Goal: Task Accomplishment & Management: Complete application form

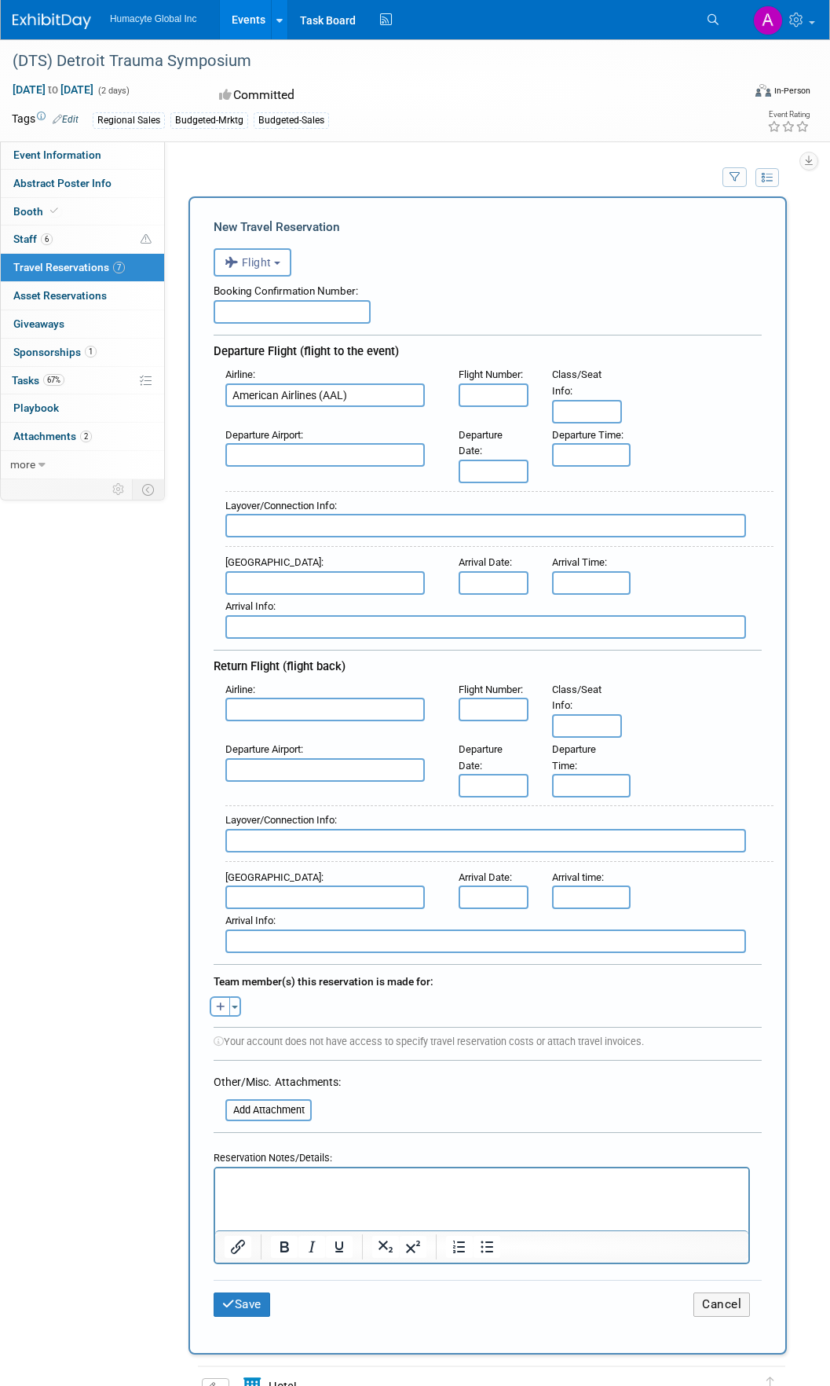
click at [481, 399] on input "text" at bounding box center [494, 395] width 70 height 24
type input "5250"
click at [383, 460] on input "text" at bounding box center [325, 455] width 200 height 24
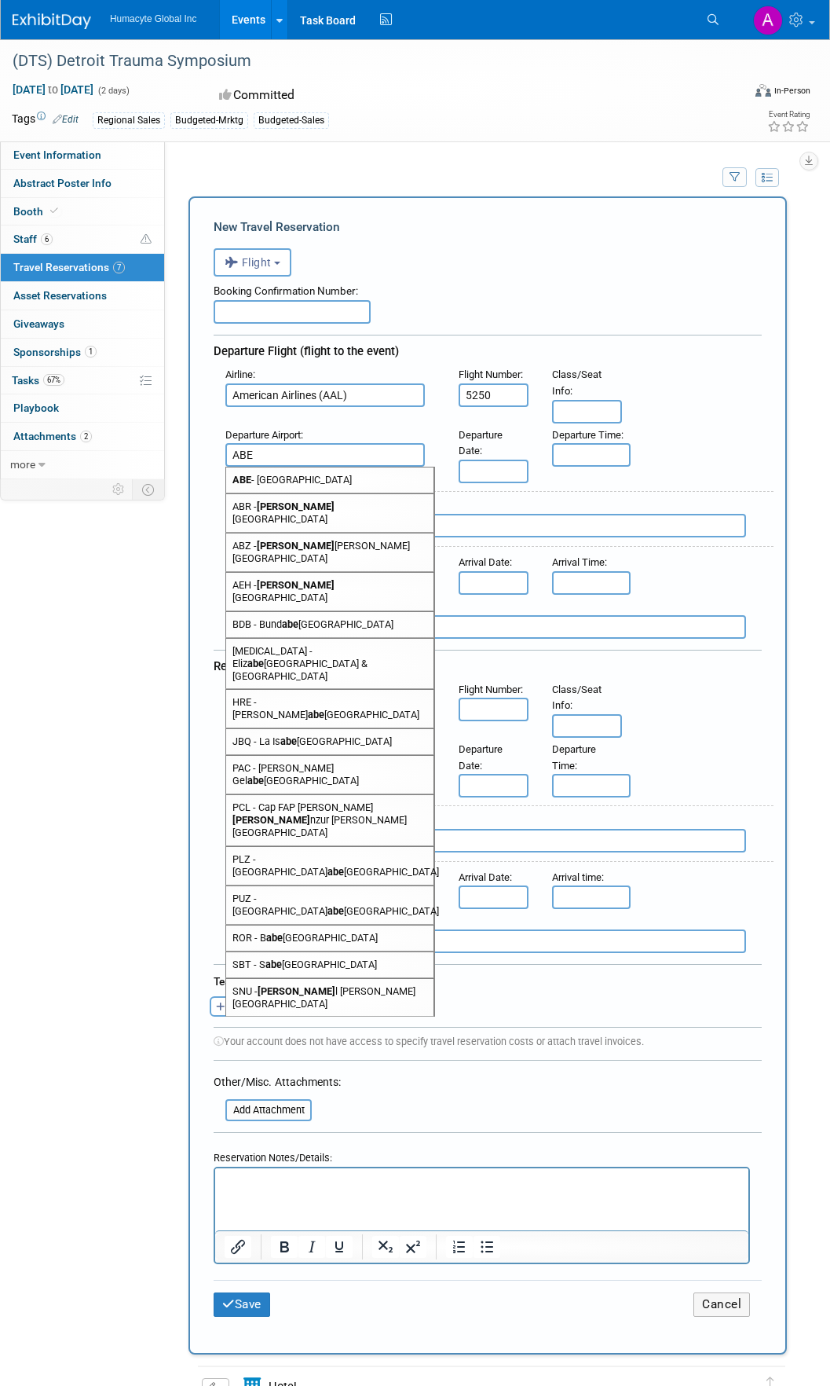
click at [362, 480] on span "ABE - [GEOGRAPHIC_DATA]" at bounding box center [329, 479] width 207 height 25
type input "ABE - [GEOGRAPHIC_DATA]"
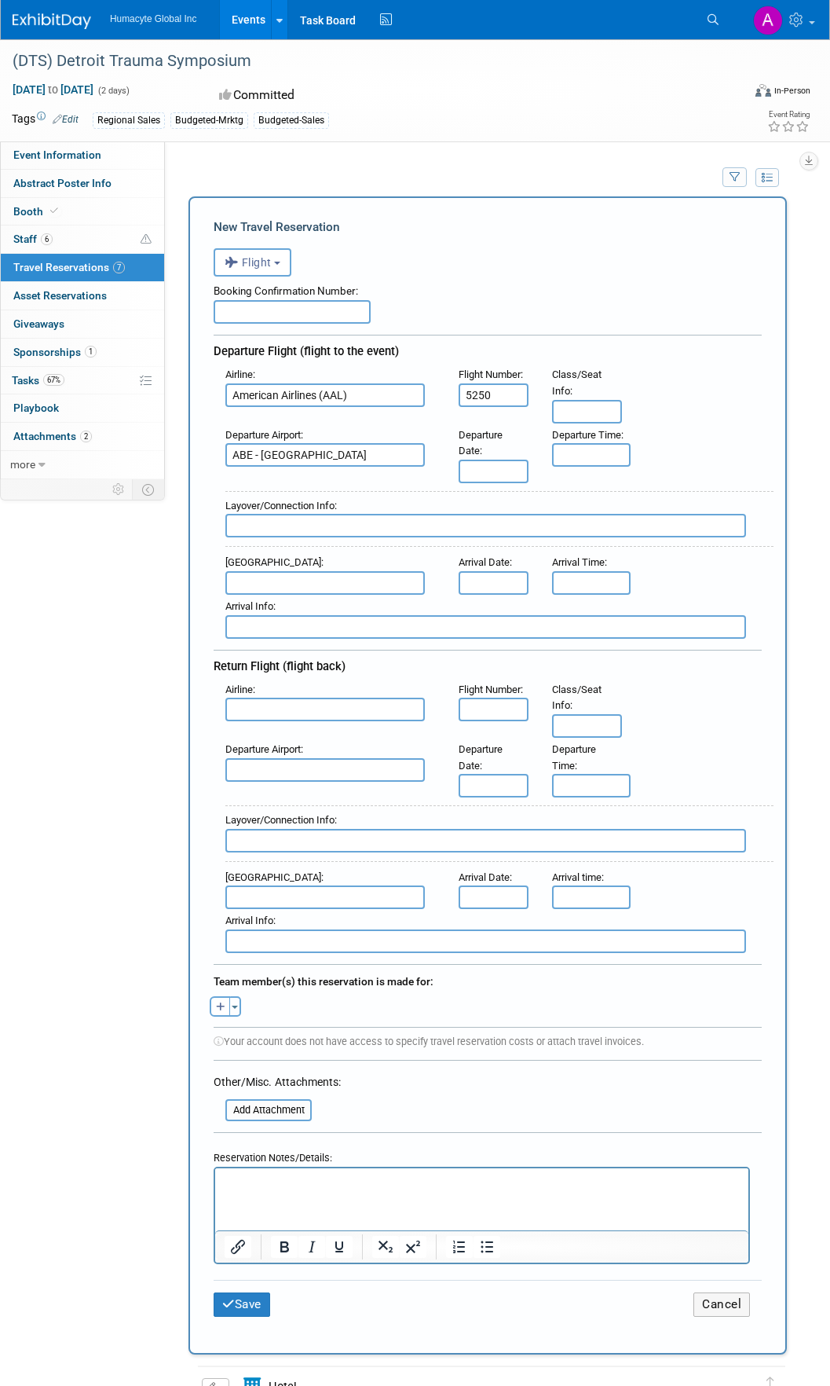
click at [353, 526] on input "text" at bounding box center [485, 526] width 521 height 24
type input "CLT Flight 3195"
click at [323, 584] on input "text" at bounding box center [325, 583] width 200 height 24
click at [346, 614] on span "DTW - [GEOGRAPHIC_DATA]" at bounding box center [329, 607] width 207 height 25
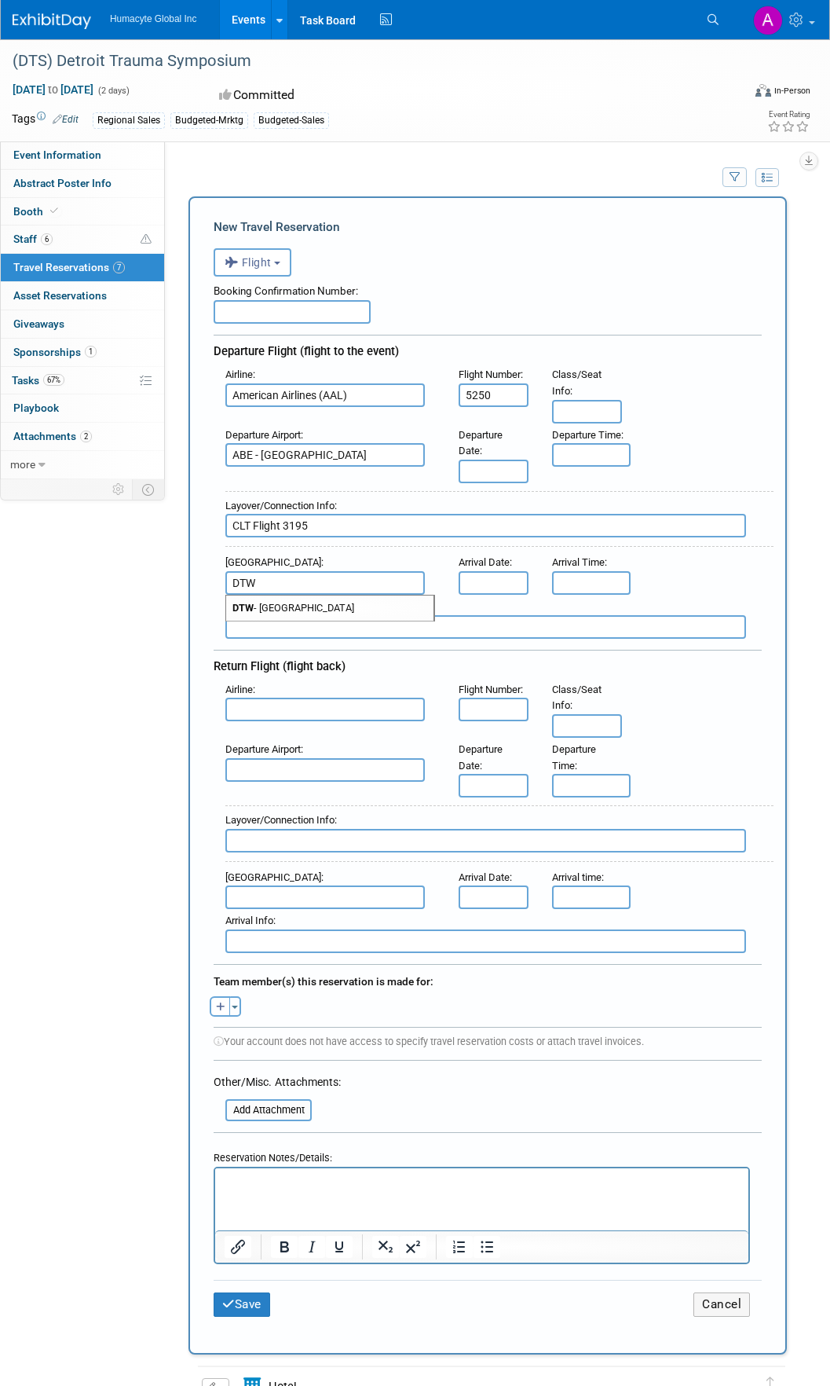
type input "DTW - [GEOGRAPHIC_DATA]"
click at [504, 471] on input "text" at bounding box center [494, 472] width 70 height 24
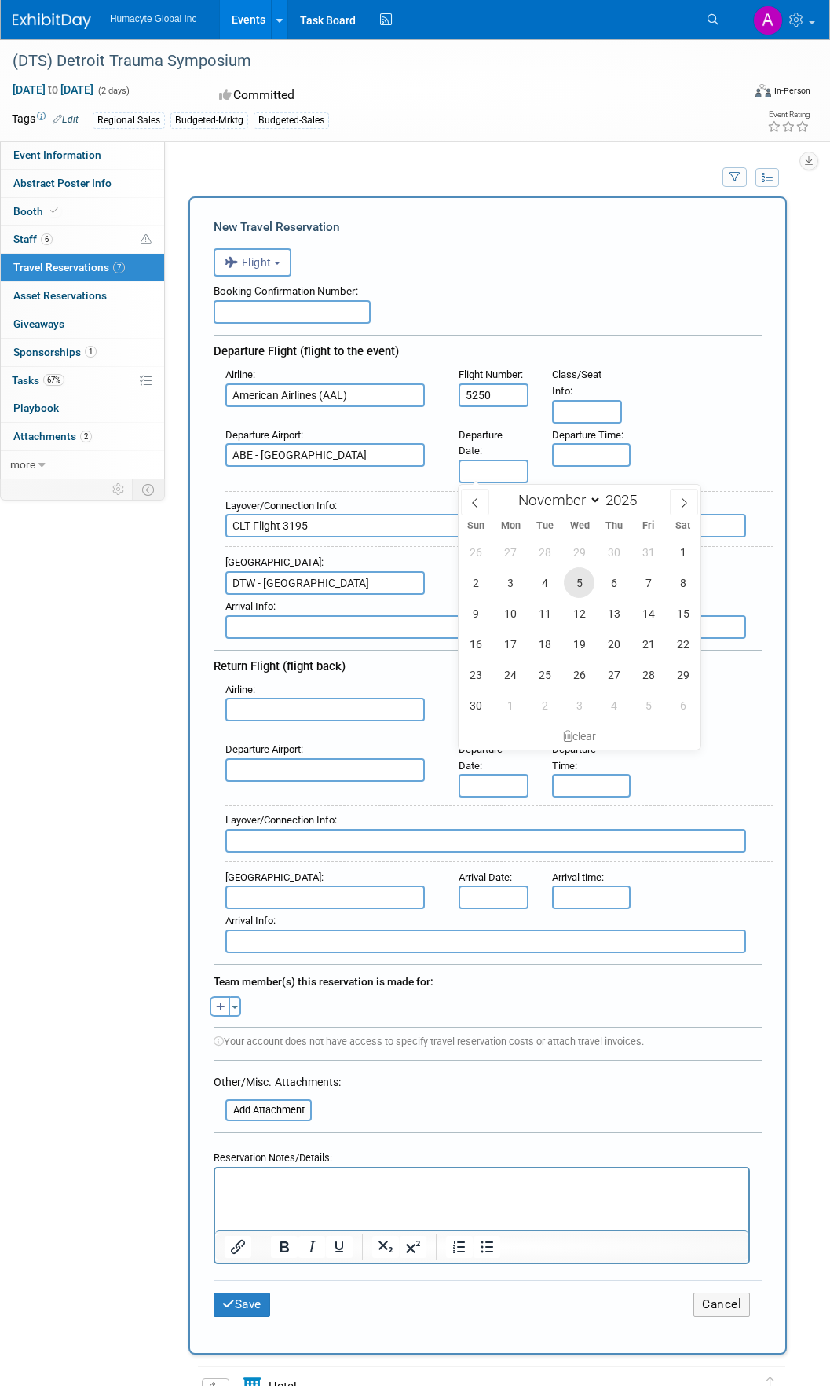
click at [574, 584] on span "5" at bounding box center [579, 582] width 31 height 31
type input "[DATE]"
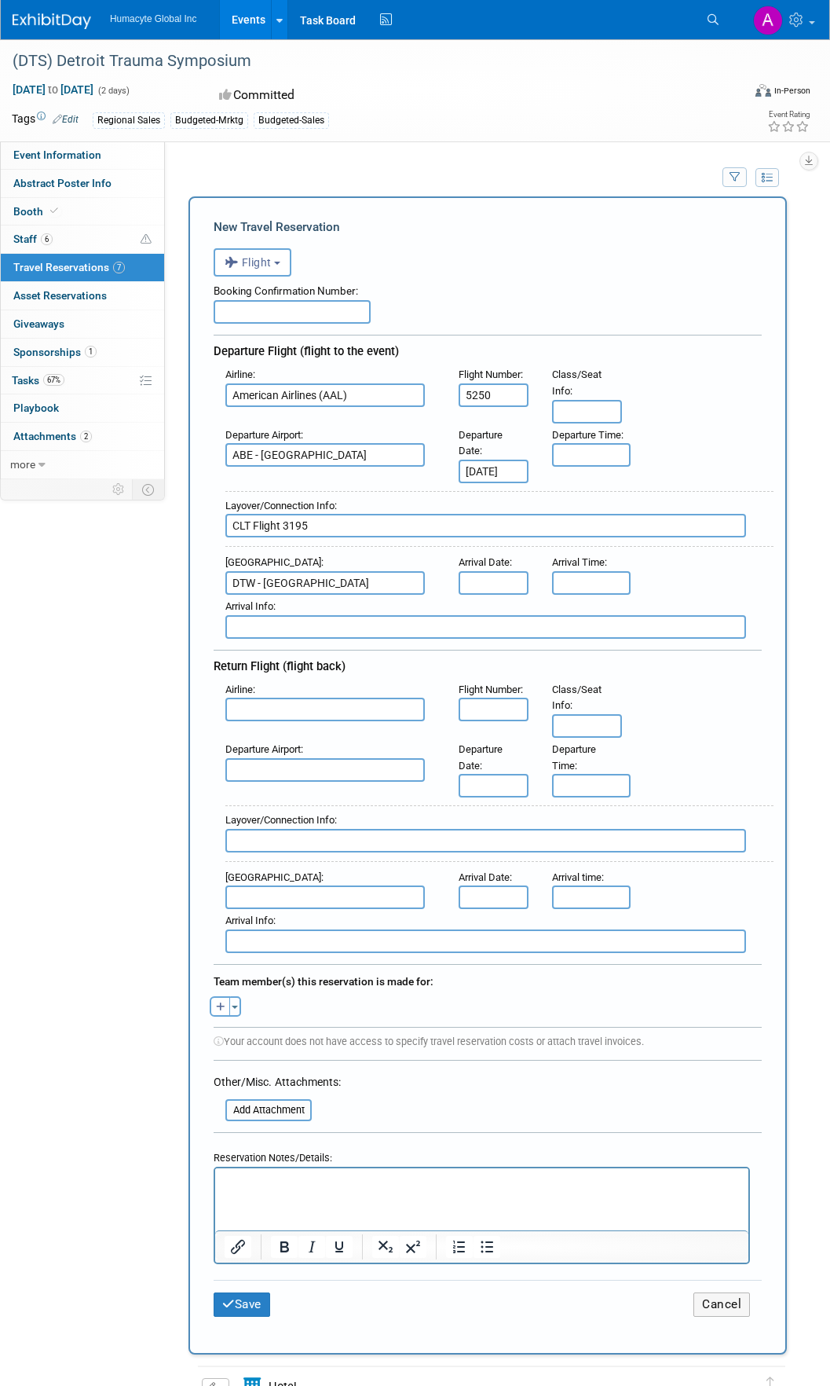
click at [500, 580] on input "text" at bounding box center [494, 583] width 70 height 24
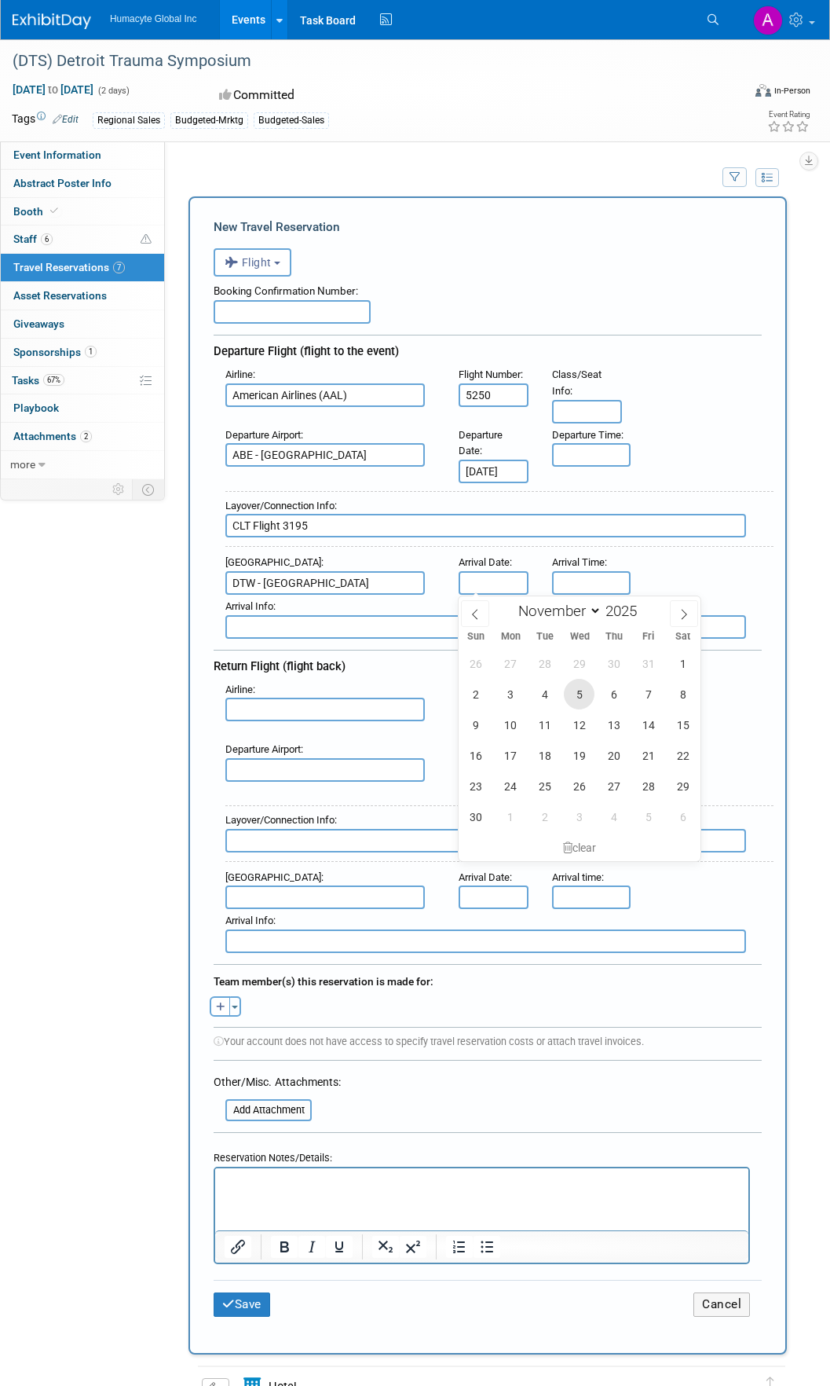
click at [581, 693] on span "5" at bounding box center [579, 694] width 31 height 31
type input "[DATE]"
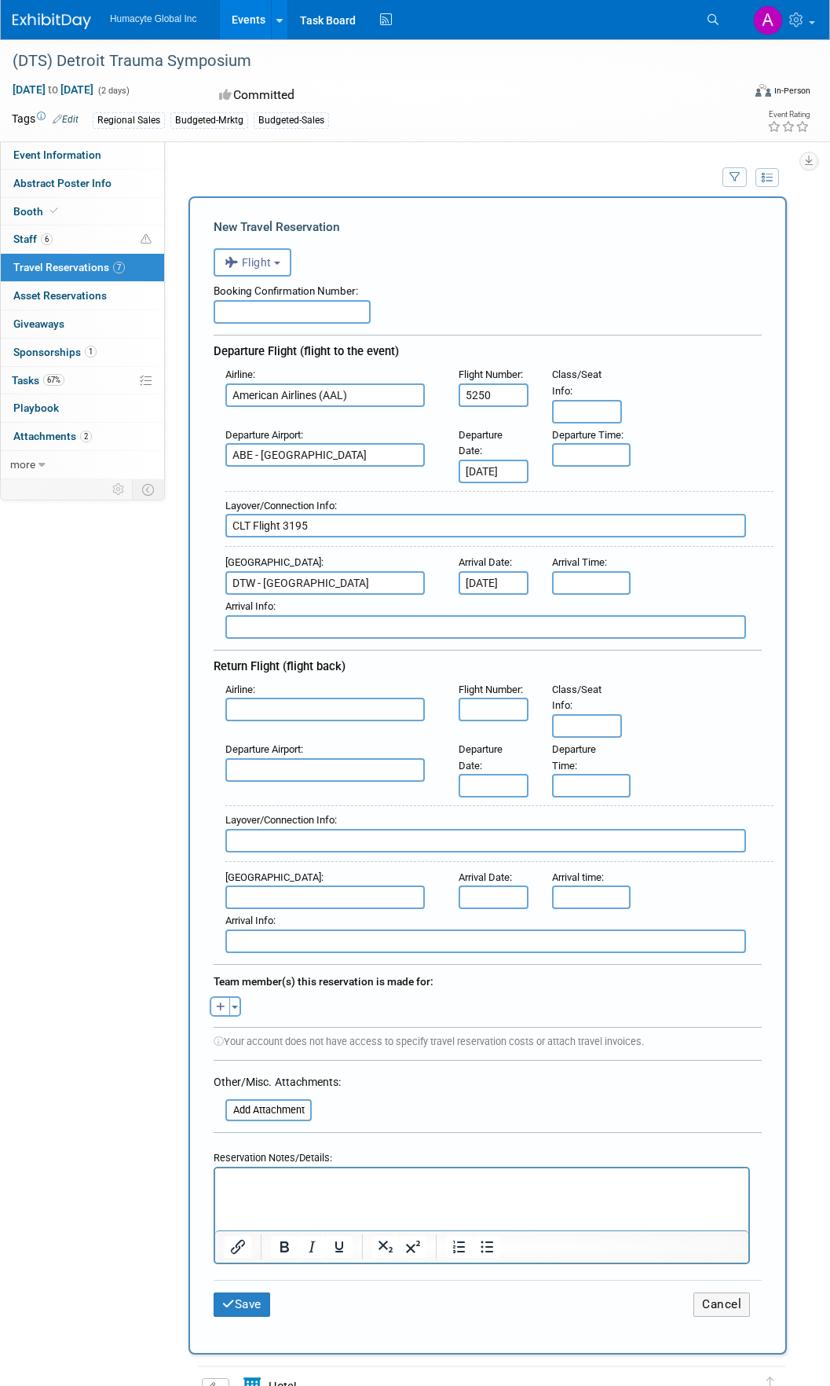
click at [581, 584] on input "text" at bounding box center [591, 583] width 79 height 24
click at [585, 625] on span at bounding box center [588, 620] width 27 height 27
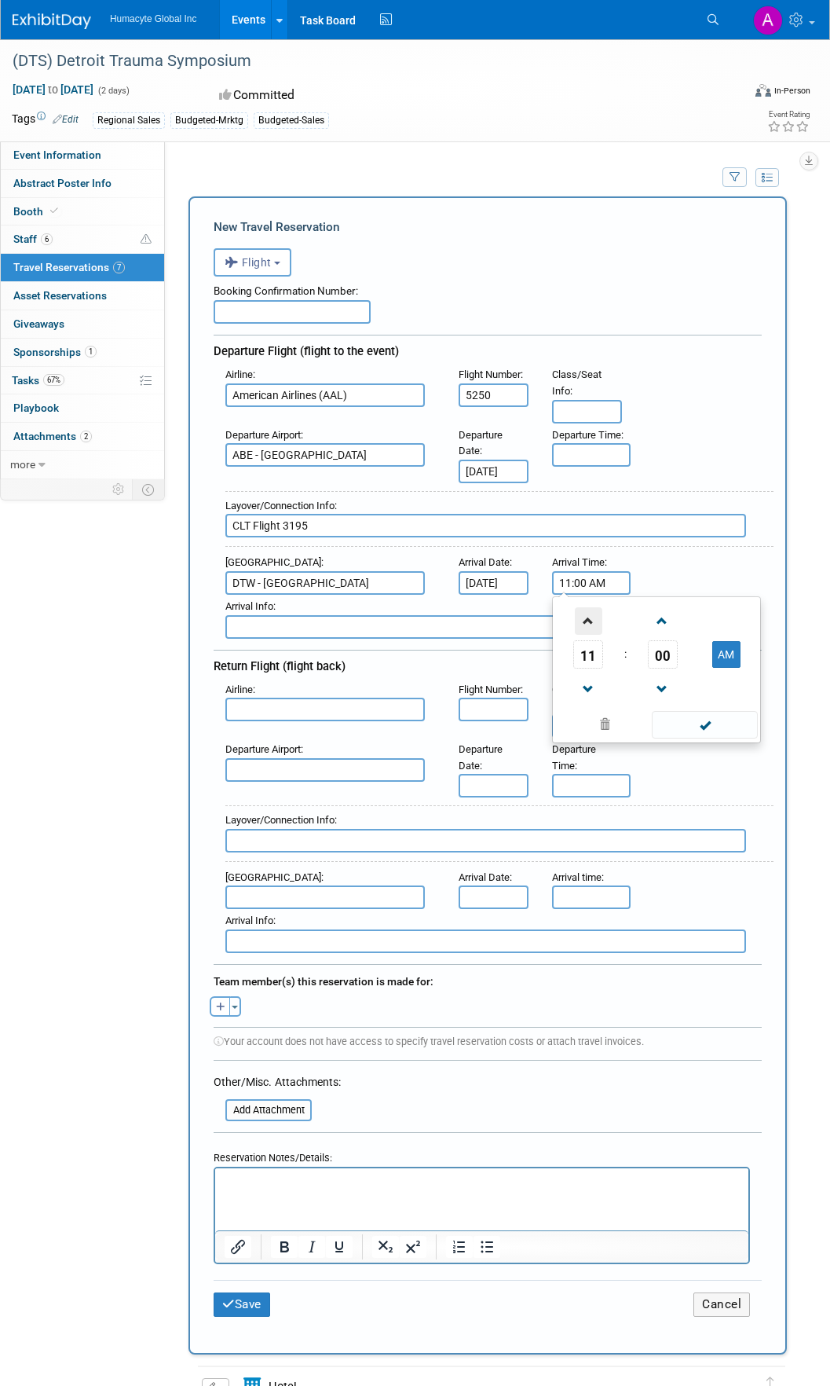
click at [585, 625] on span at bounding box center [588, 620] width 27 height 27
click at [658, 626] on span at bounding box center [662, 620] width 27 height 27
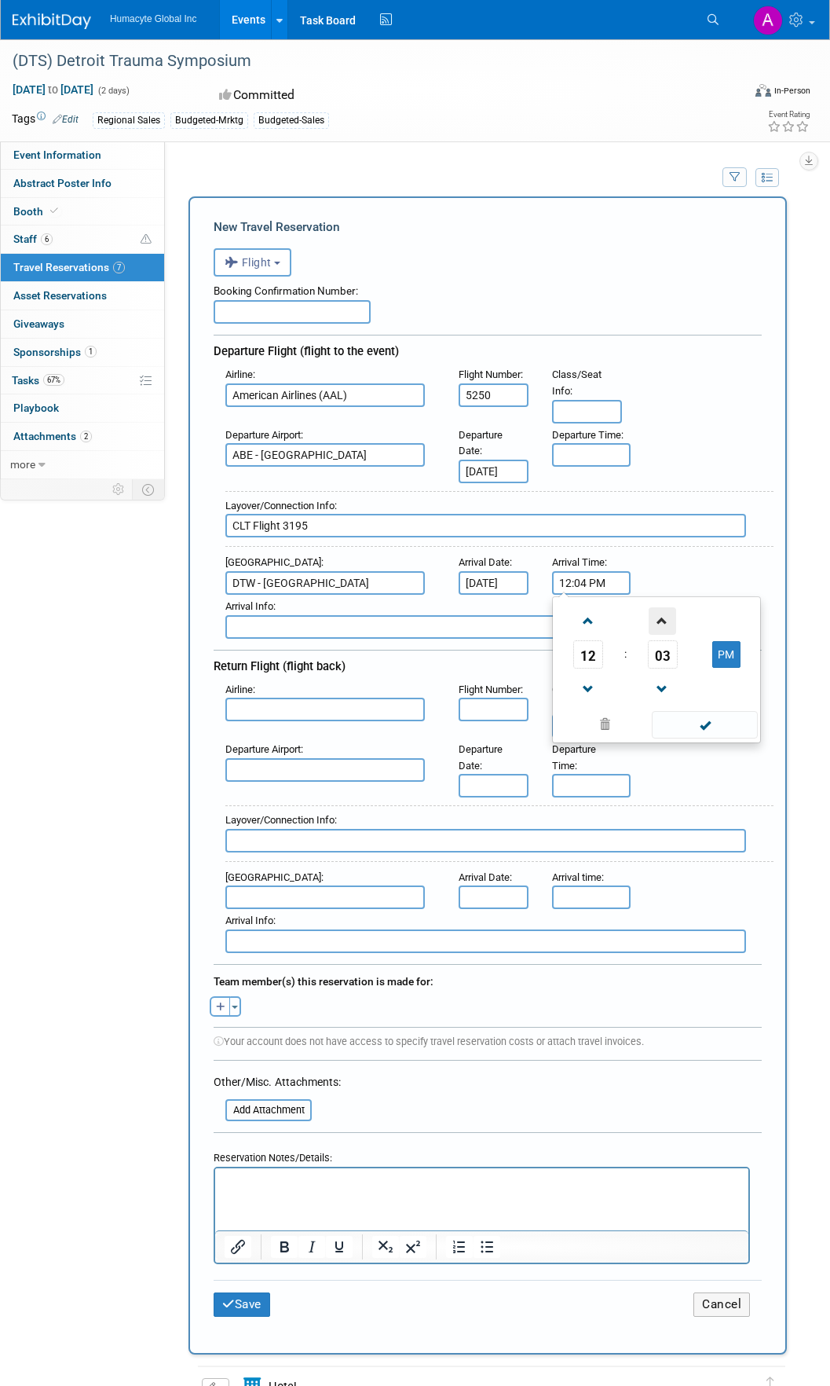
click at [658, 626] on span at bounding box center [662, 620] width 27 height 27
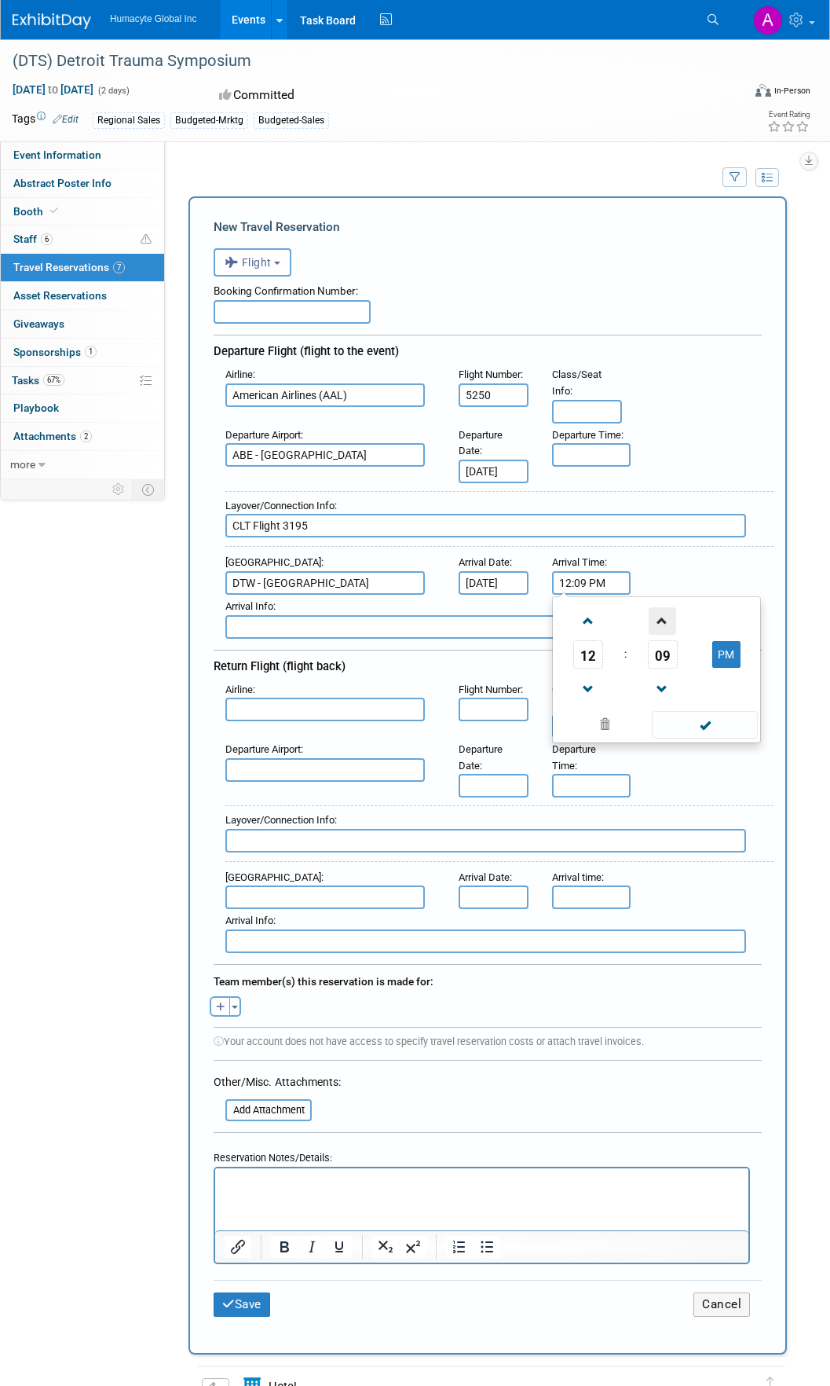
click at [658, 626] on span at bounding box center [662, 620] width 27 height 27
click at [703, 722] on span at bounding box center [705, 724] width 106 height 27
click at [585, 586] on input "12:10 PM" at bounding box center [591, 583] width 79 height 24
click at [655, 623] on span at bounding box center [662, 620] width 27 height 27
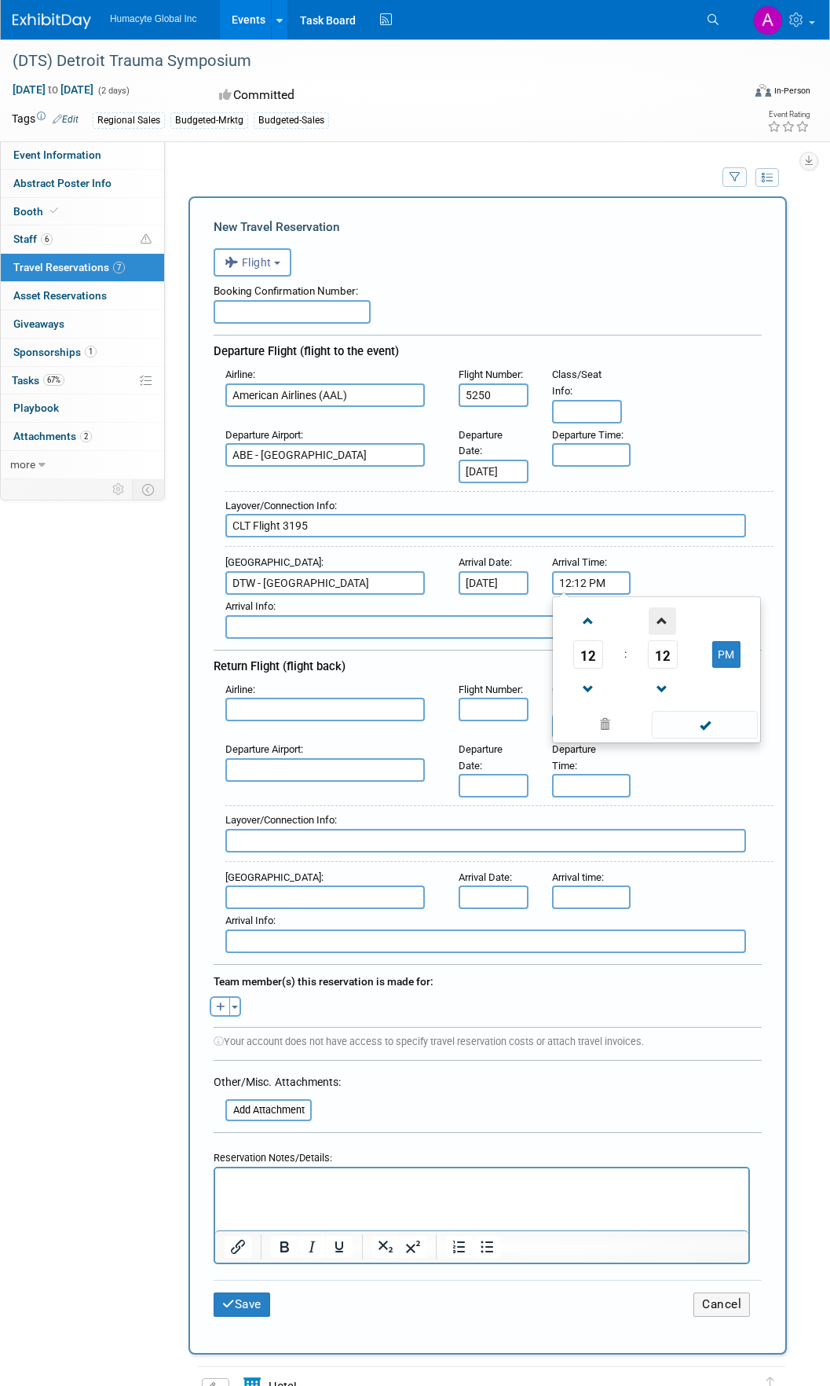
click at [655, 623] on span at bounding box center [662, 620] width 27 height 27
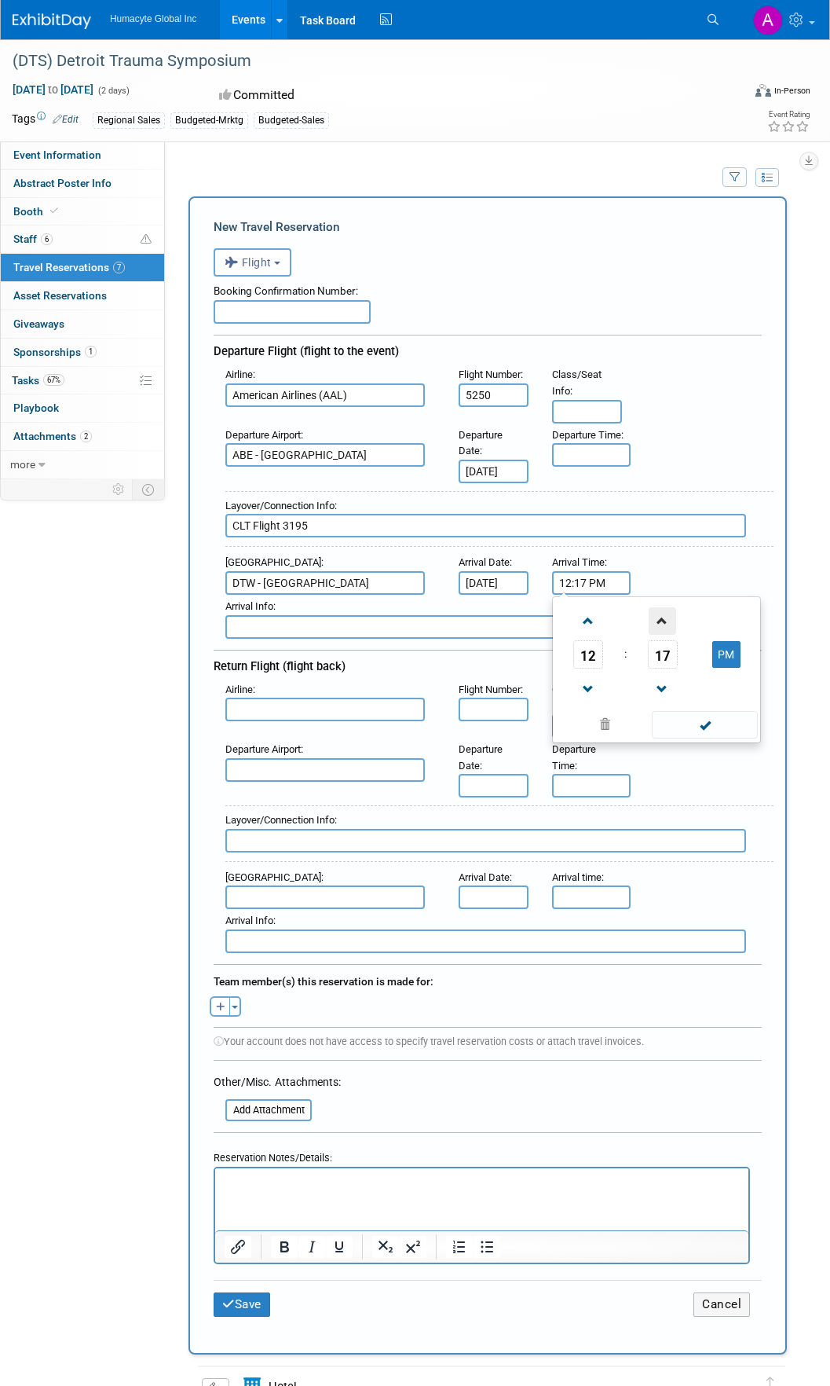
click at [655, 623] on span at bounding box center [662, 620] width 27 height 27
type input "12:20 PM"
click at [696, 729] on span at bounding box center [705, 724] width 106 height 27
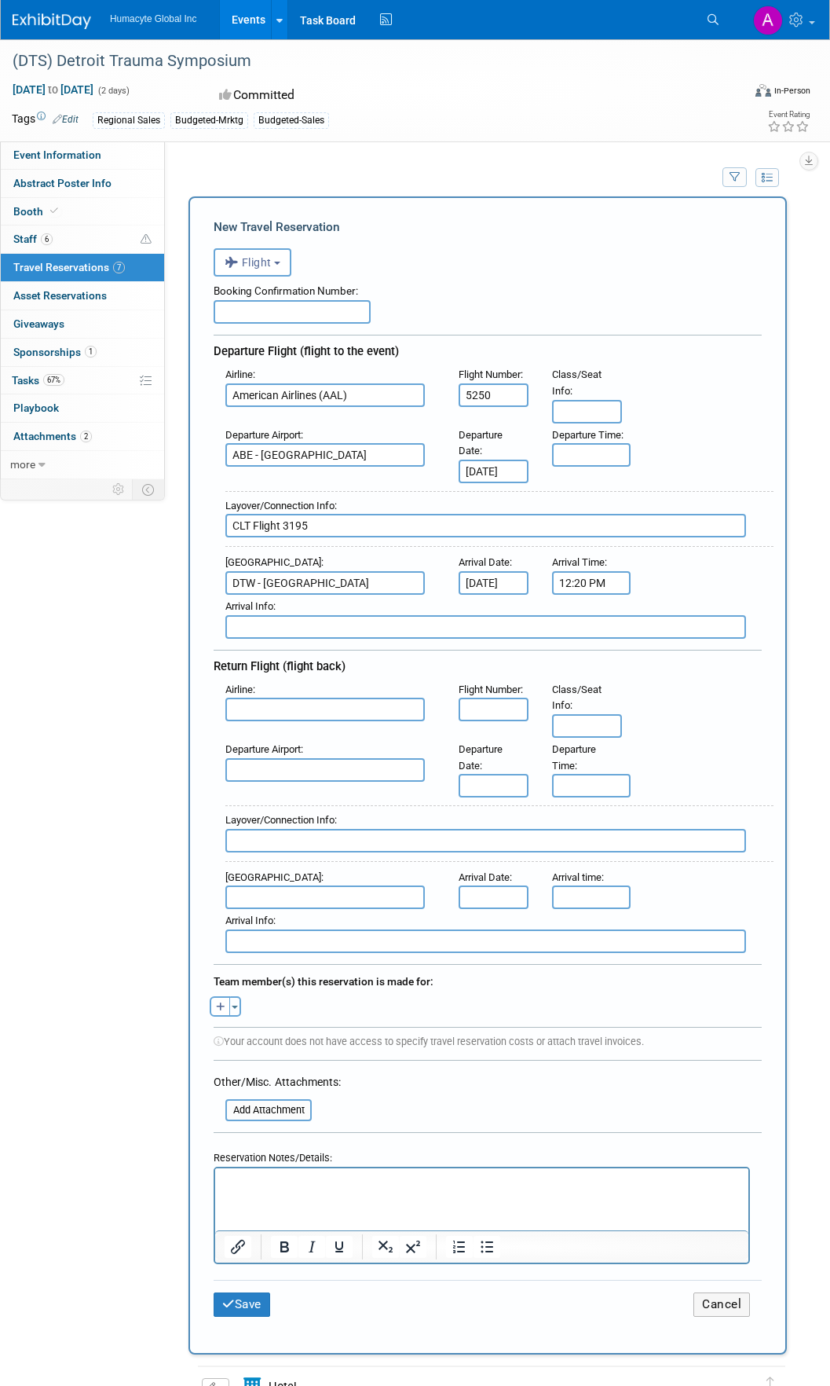
click at [299, 708] on input "text" at bounding box center [325, 710] width 200 height 24
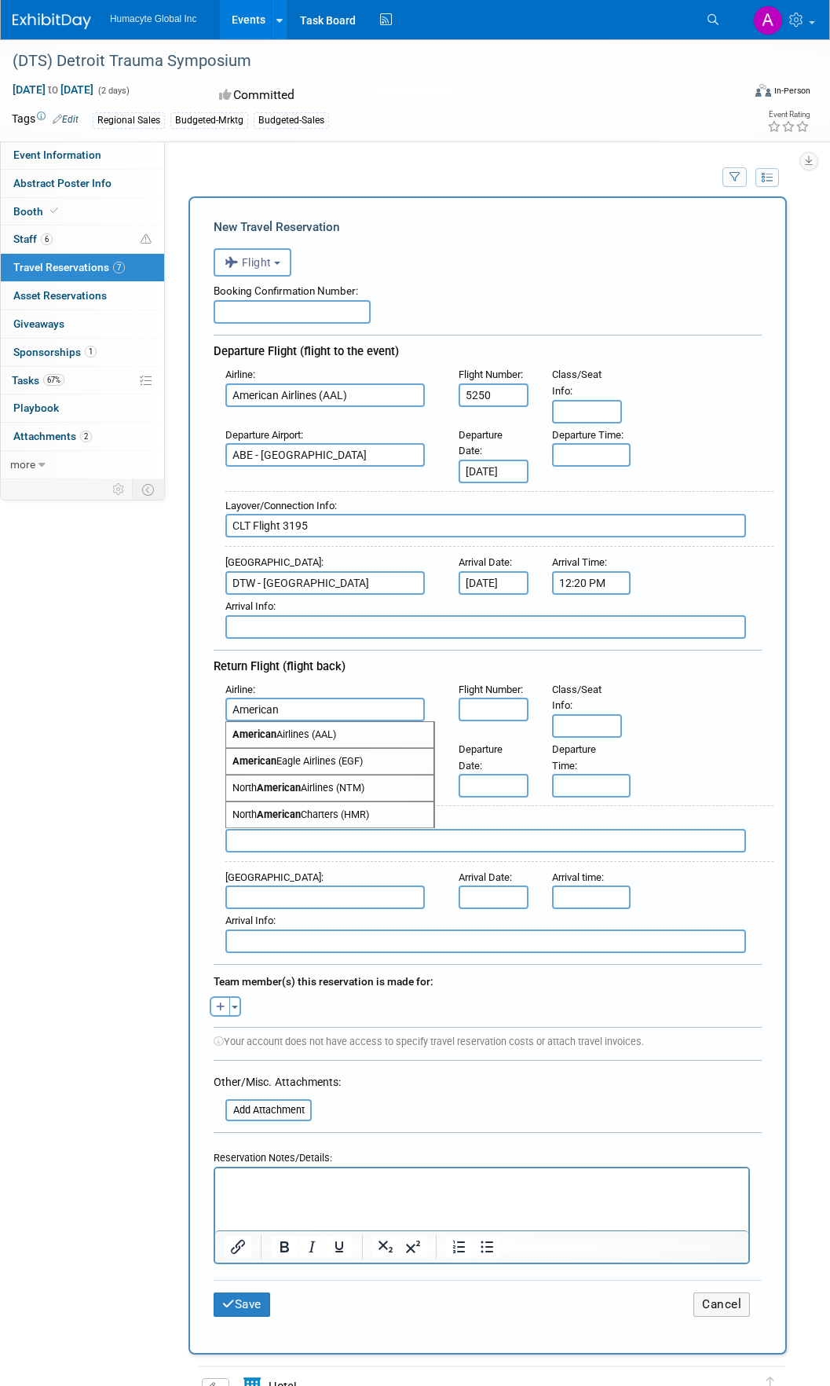
click at [308, 736] on span "American Airlines (AAL)" at bounding box center [329, 734] width 207 height 25
type input "American Airlines (AAL)"
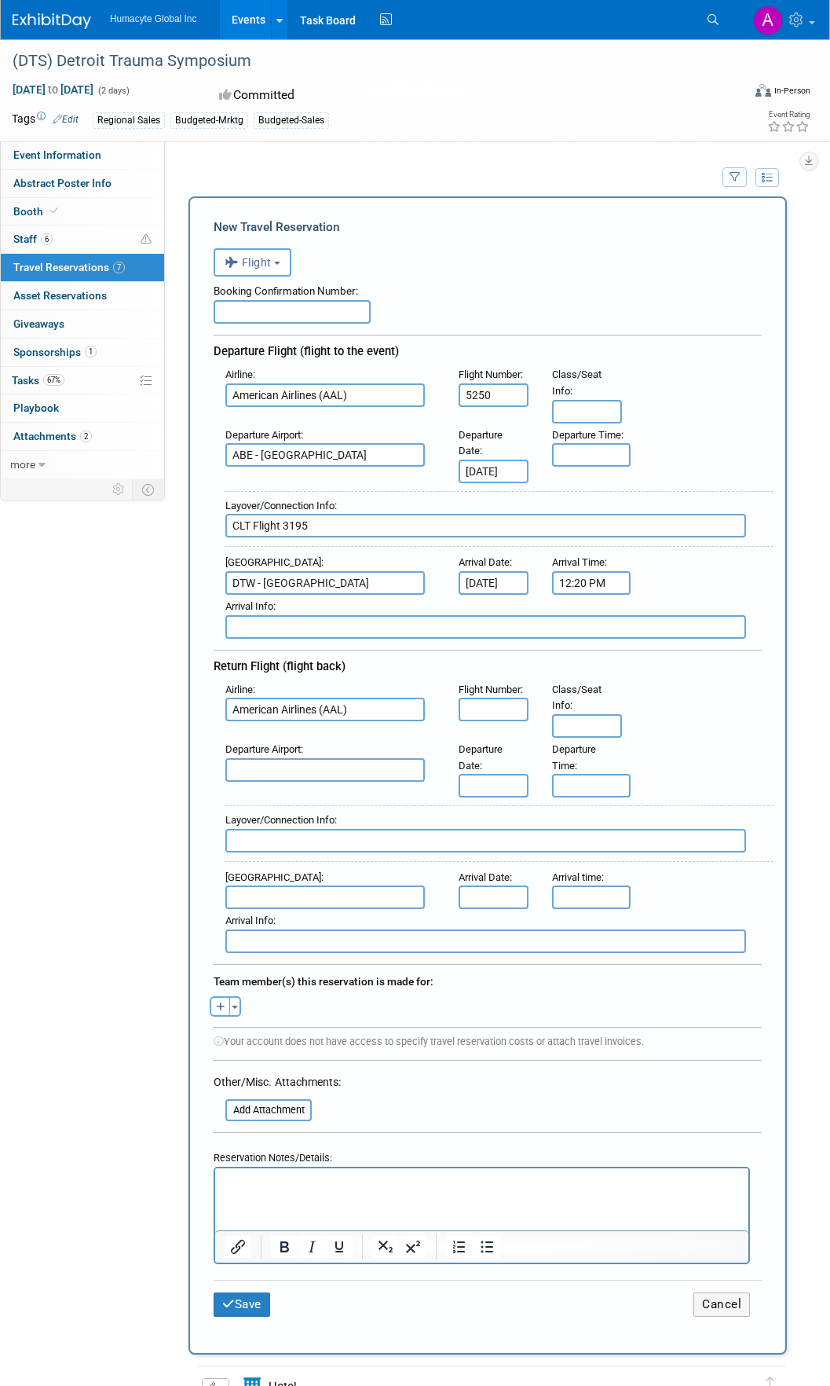
click at [310, 768] on input "text" at bounding box center [325, 770] width 200 height 24
click at [337, 794] on span "DTW - [GEOGRAPHIC_DATA]" at bounding box center [329, 794] width 207 height 25
type input "DTW - [GEOGRAPHIC_DATA]"
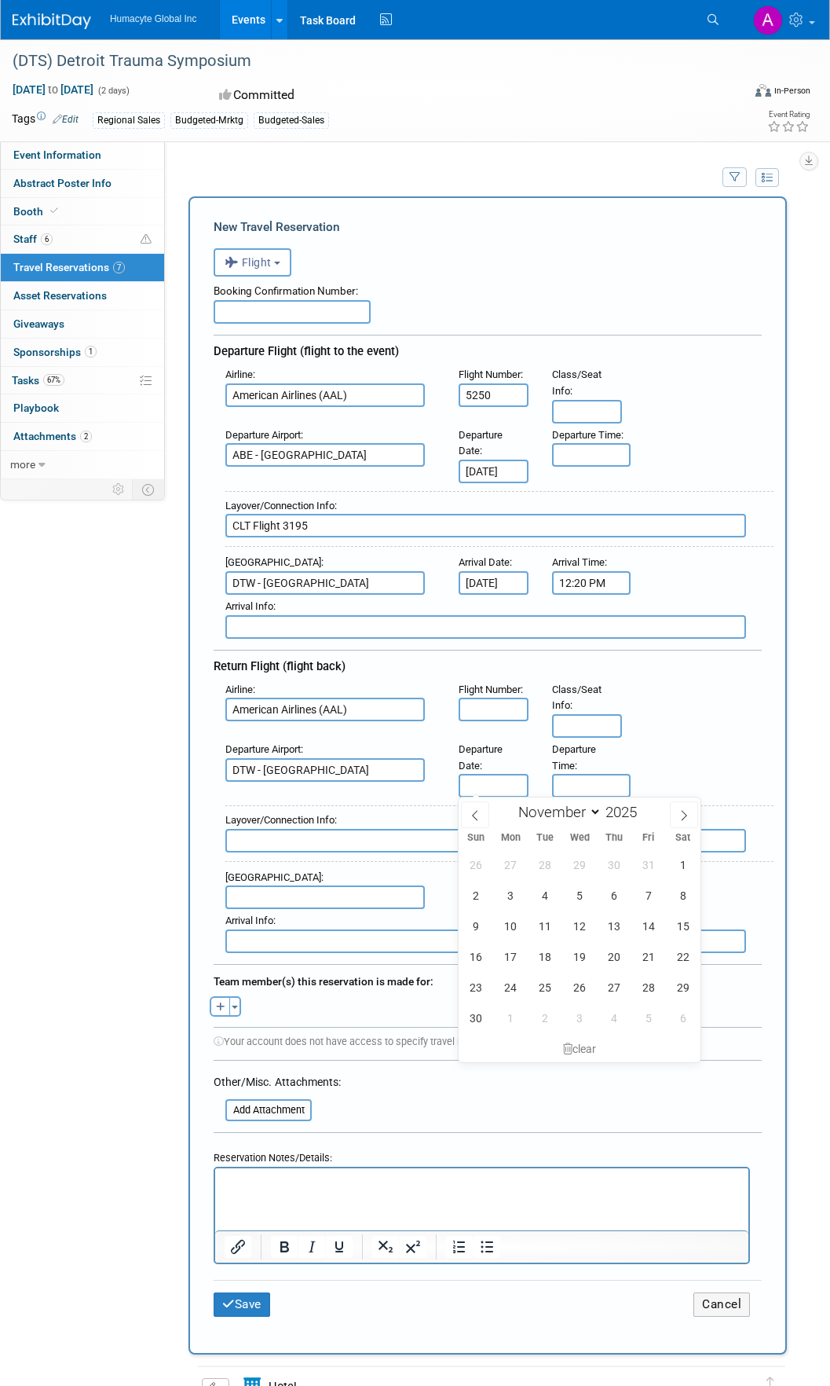
click at [496, 783] on input "text" at bounding box center [494, 786] width 70 height 24
click at [643, 894] on span "7" at bounding box center [648, 895] width 31 height 31
type input "[DATE]"
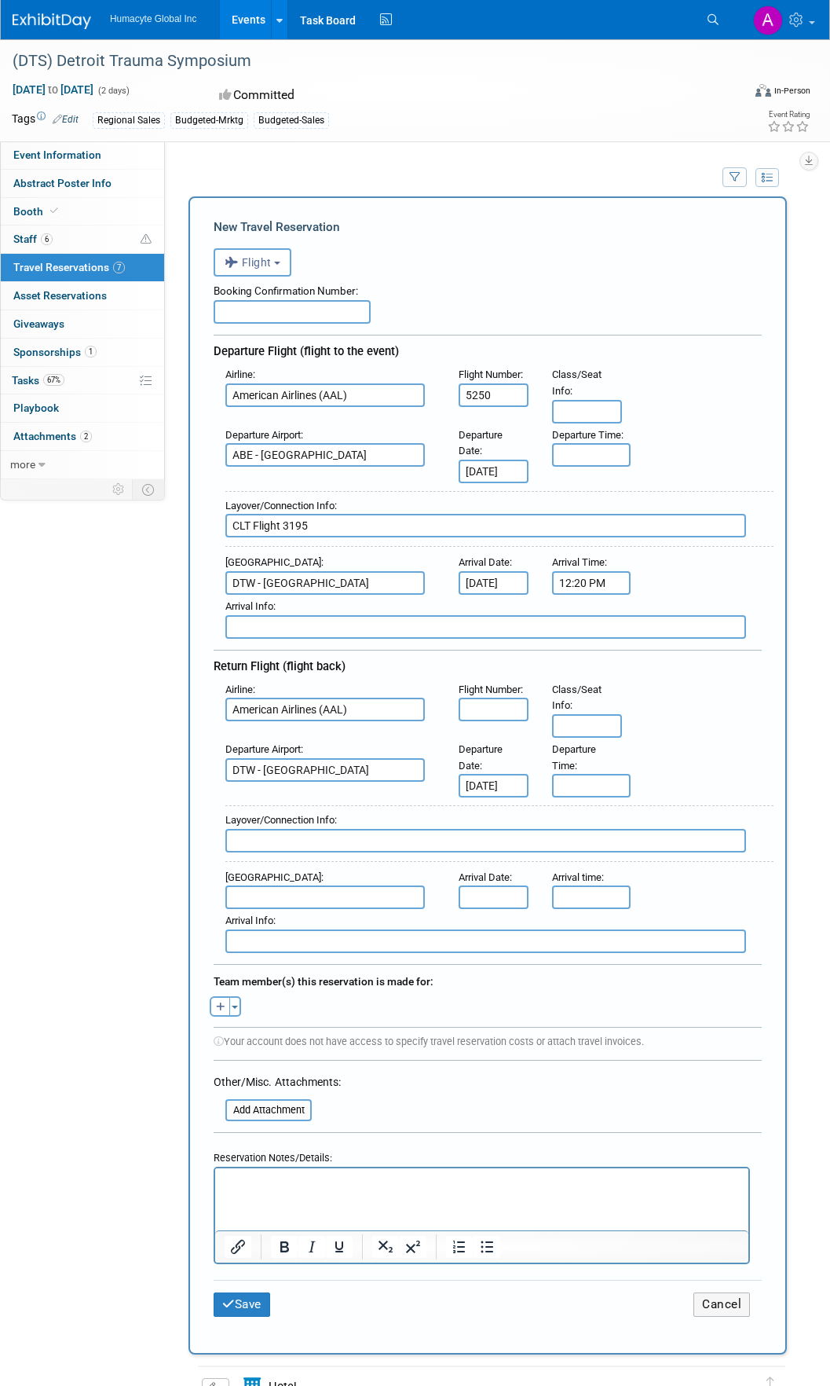
scroll to position [0, 2]
click at [585, 781] on input "text" at bounding box center [591, 786] width 79 height 24
click at [591, 889] on span at bounding box center [588, 891] width 27 height 27
type input "4:00 PM"
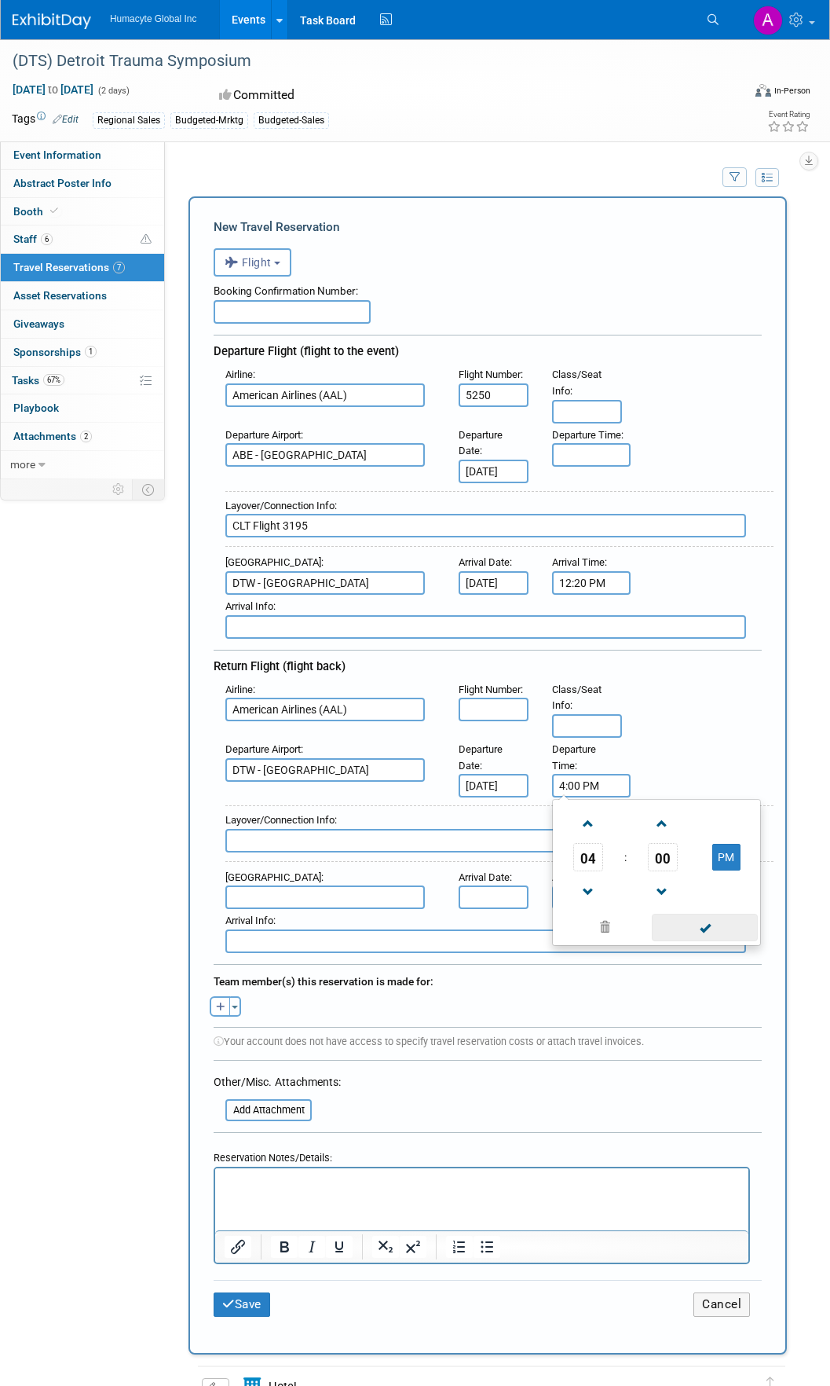
click at [702, 929] on span at bounding box center [705, 927] width 106 height 27
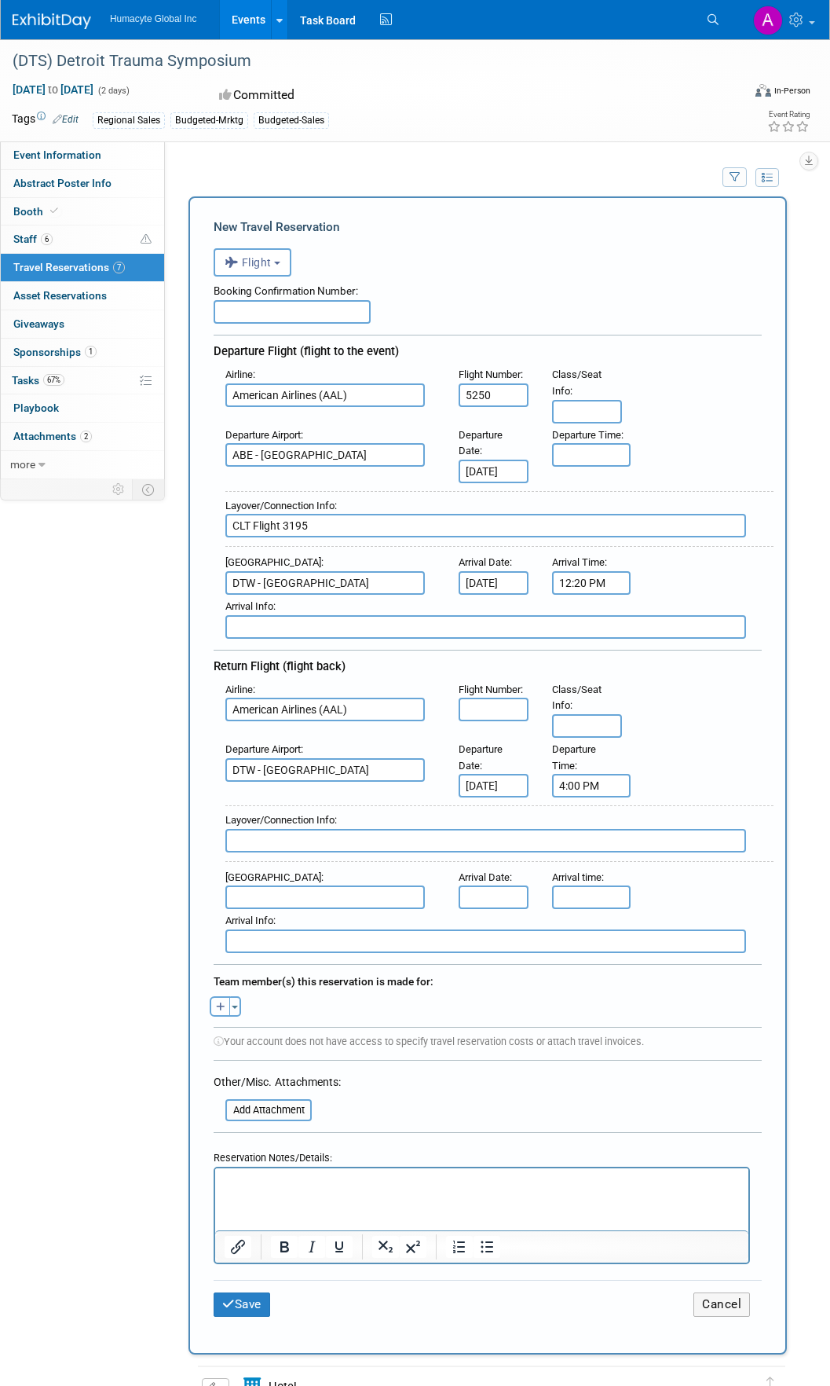
click at [217, 1003] on icon "button" at bounding box center [220, 1007] width 9 height 10
select select
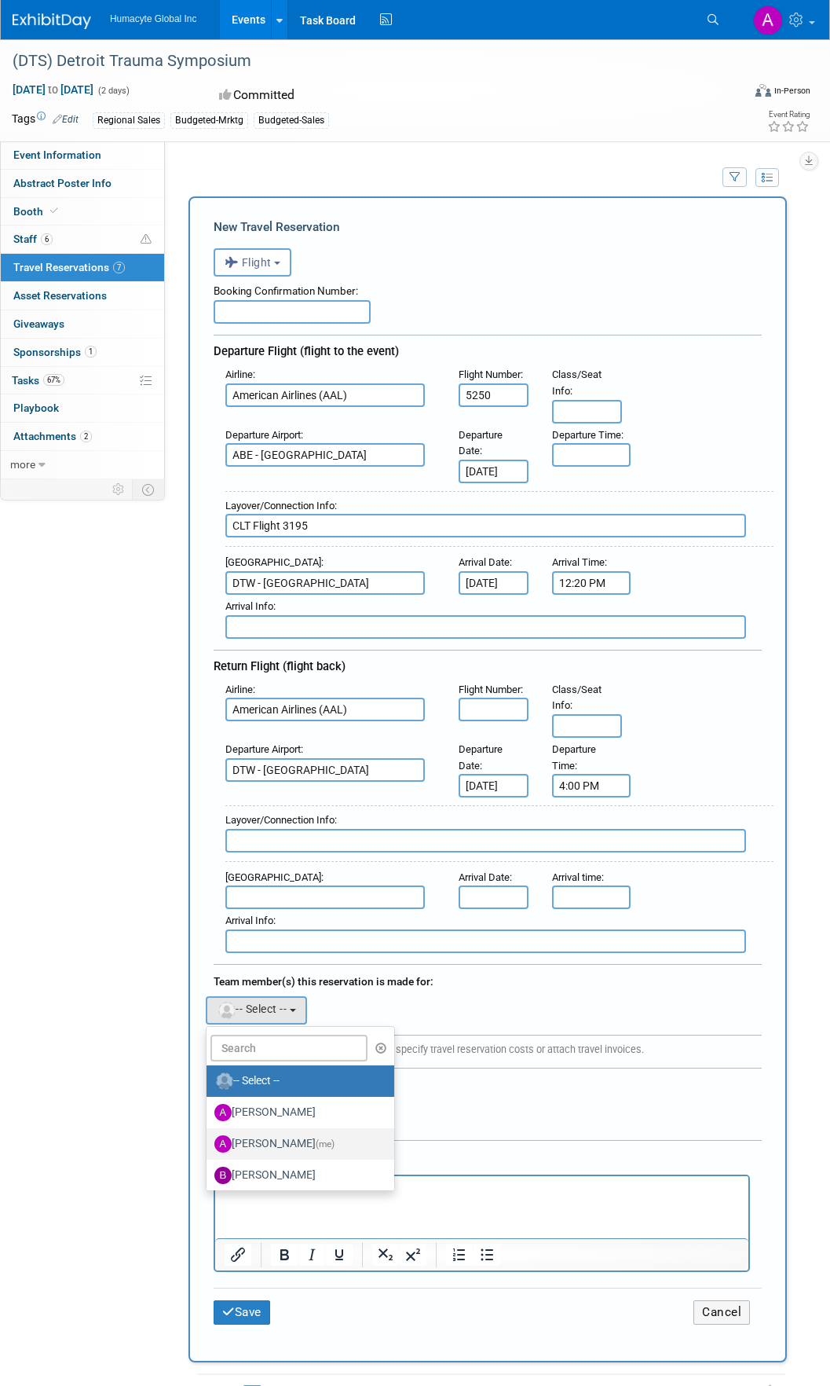
click at [271, 1137] on label "[PERSON_NAME] (me)" at bounding box center [296, 1143] width 164 height 25
click at [209, 1137] on input "[PERSON_NAME] (me)" at bounding box center [204, 1142] width 10 height 10
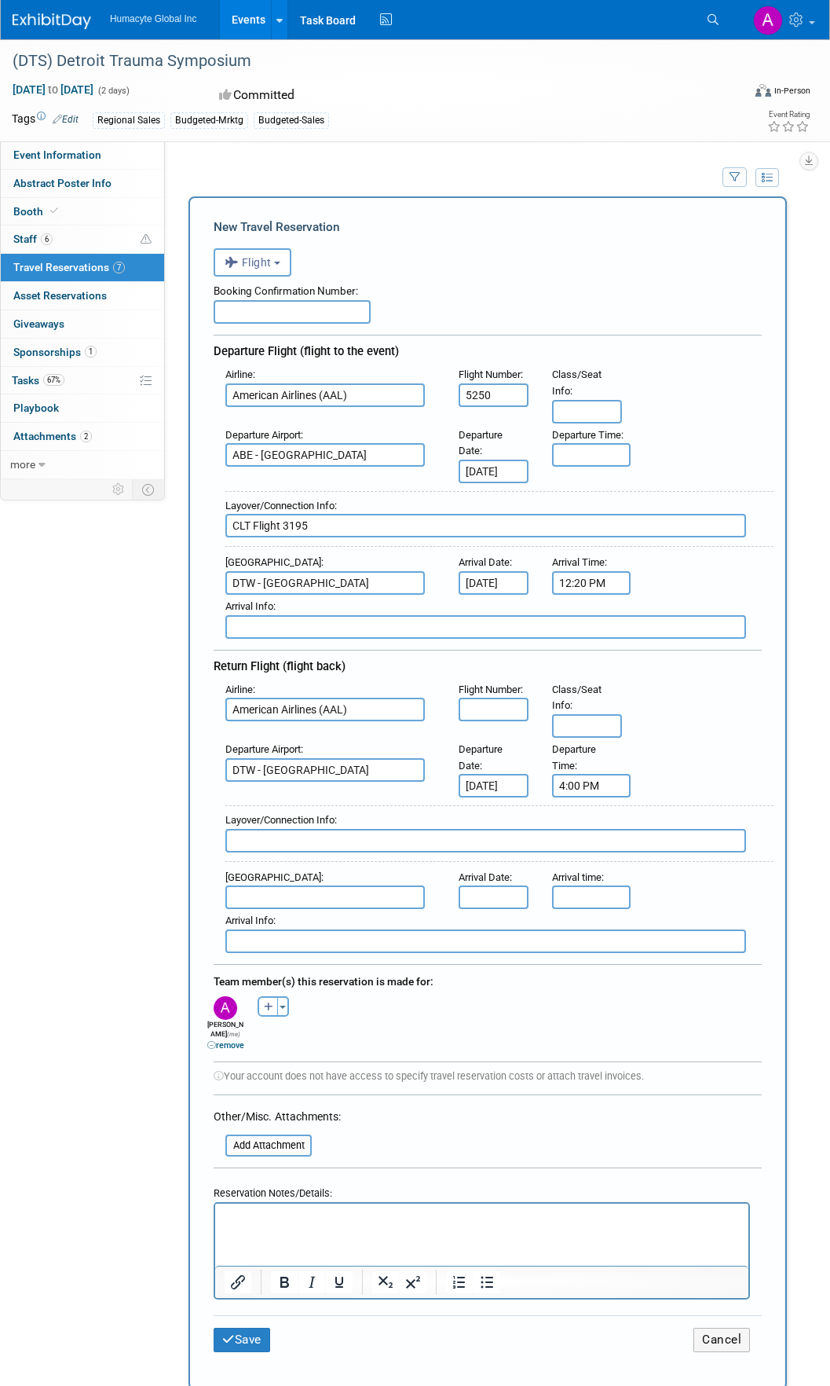
click at [265, 310] on input "text" at bounding box center [292, 312] width 157 height 24
click at [247, 314] on input "text" at bounding box center [292, 312] width 157 height 24
paste input "LPGDDX-1S"
type input "LPGDDX-1S"
click at [247, 1338] on button "Save" at bounding box center [242, 1340] width 57 height 24
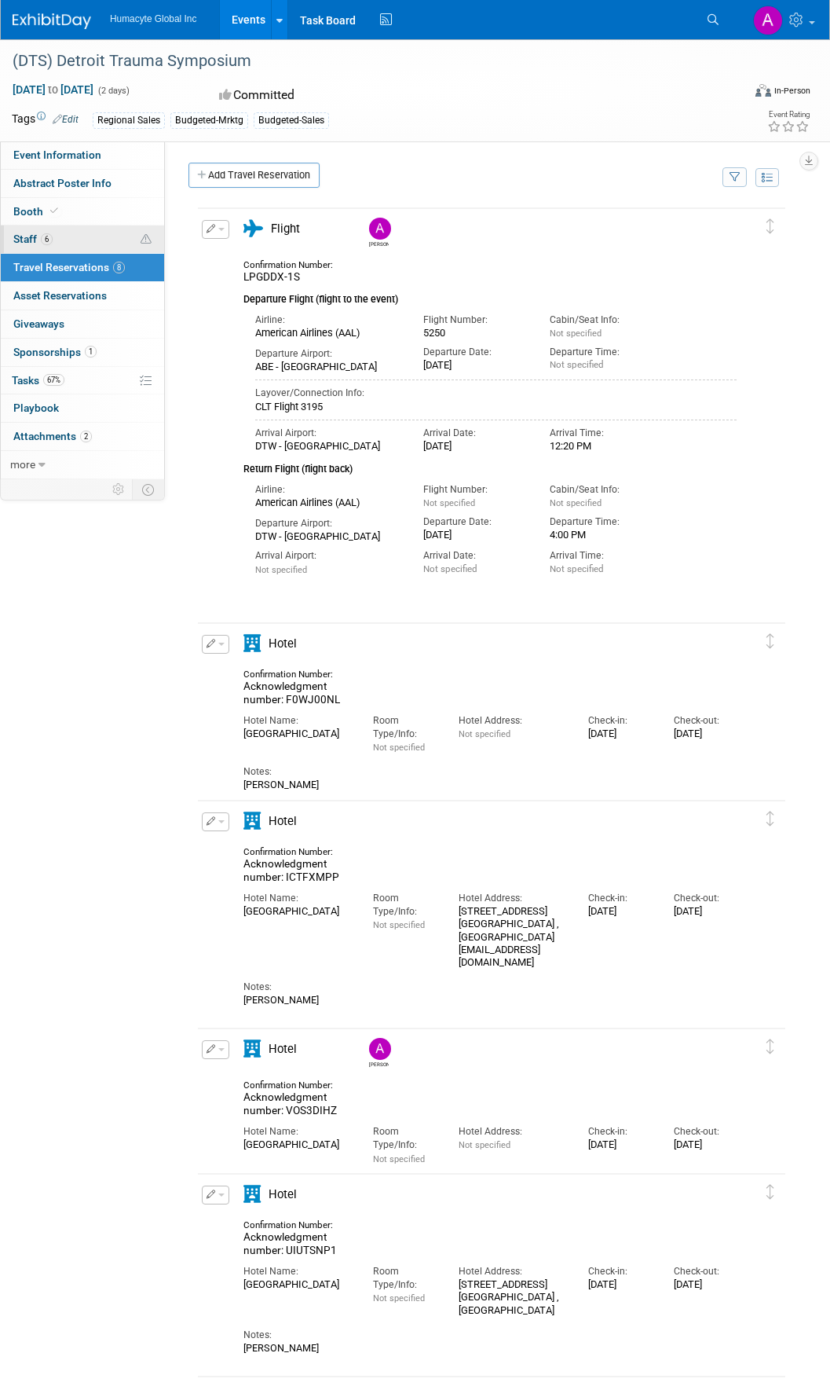
click at [52, 238] on span "6" at bounding box center [47, 239] width 12 height 12
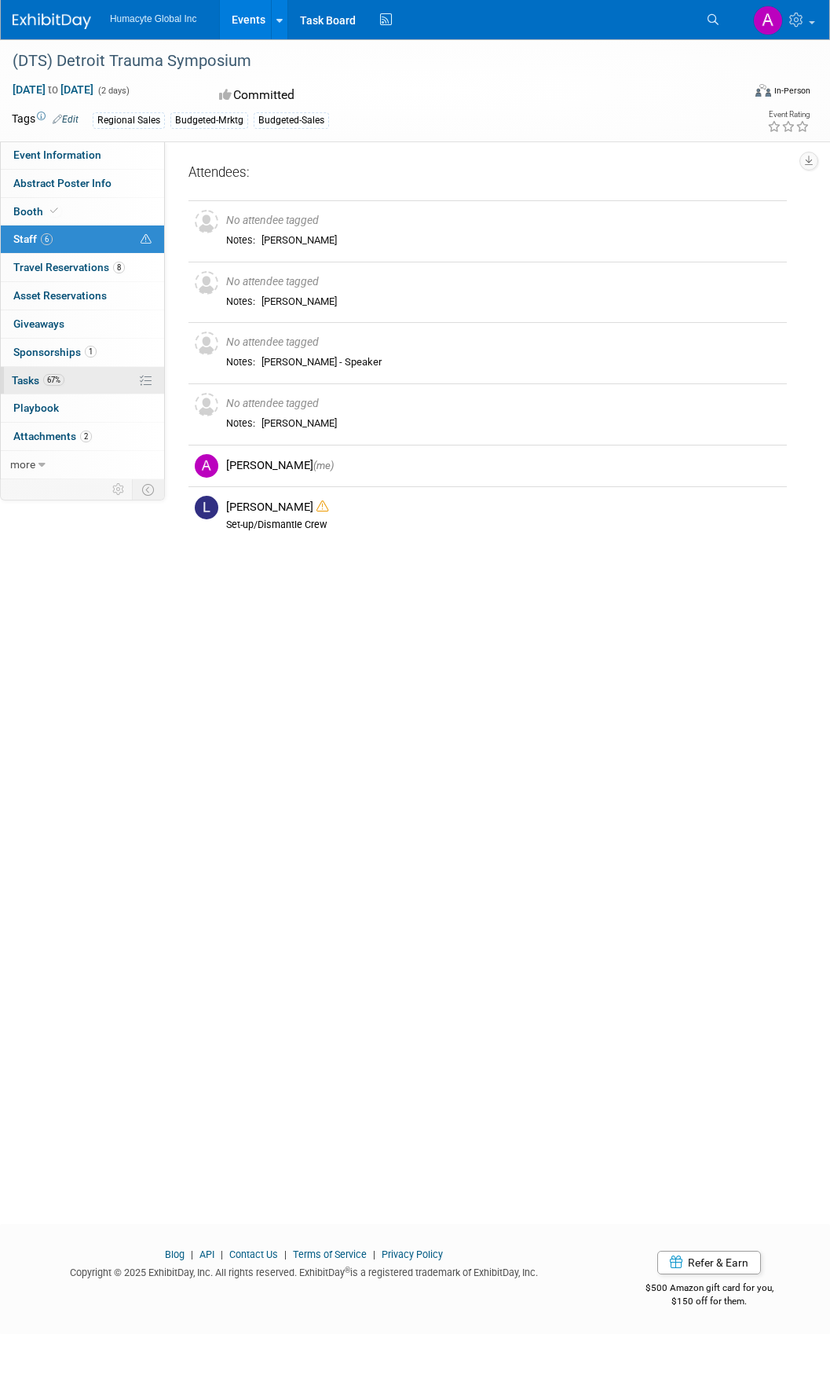
click at [29, 378] on span "Tasks 67%" at bounding box center [38, 380] width 53 height 13
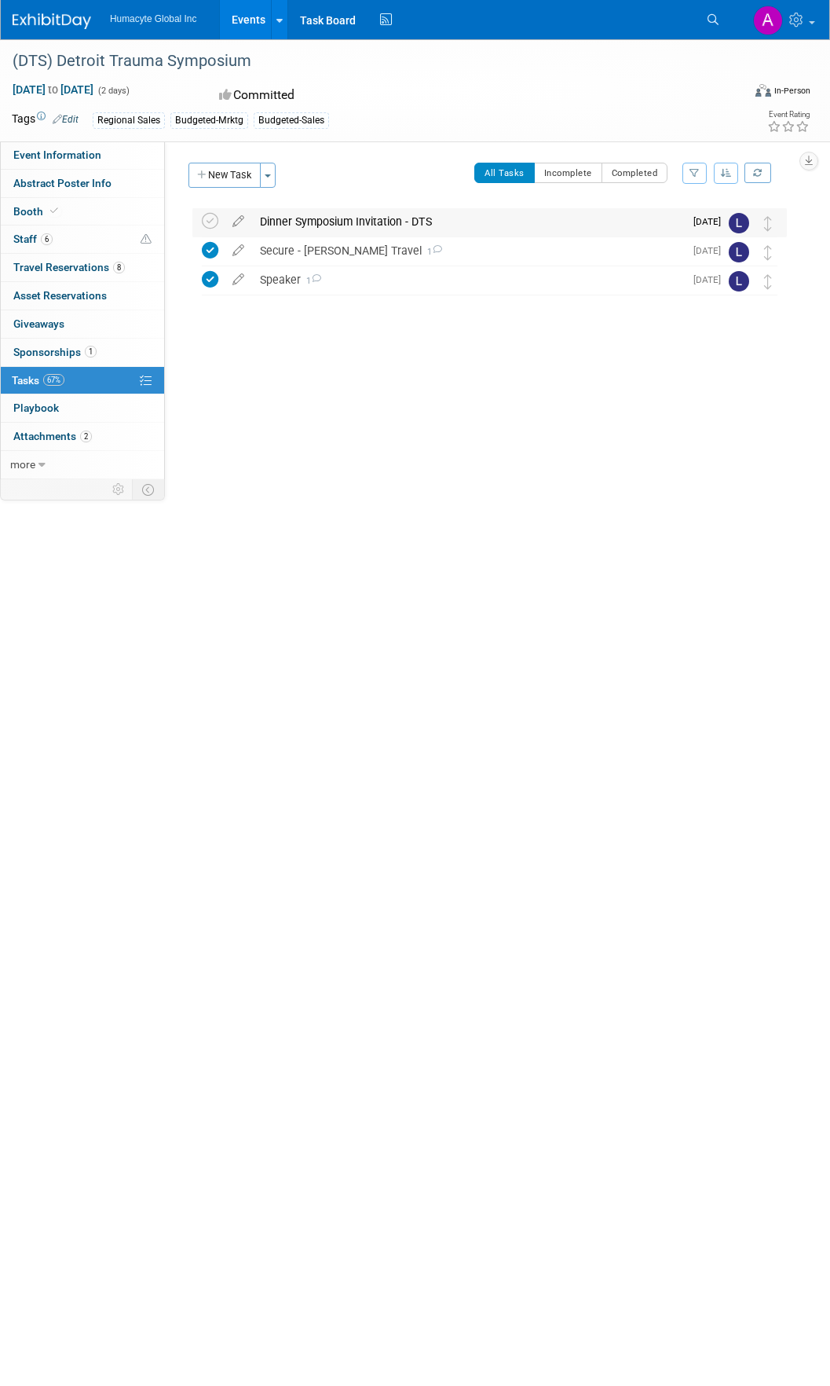
click at [344, 223] on div "Dinner Symposium Invitation - DTS" at bounding box center [468, 221] width 432 height 27
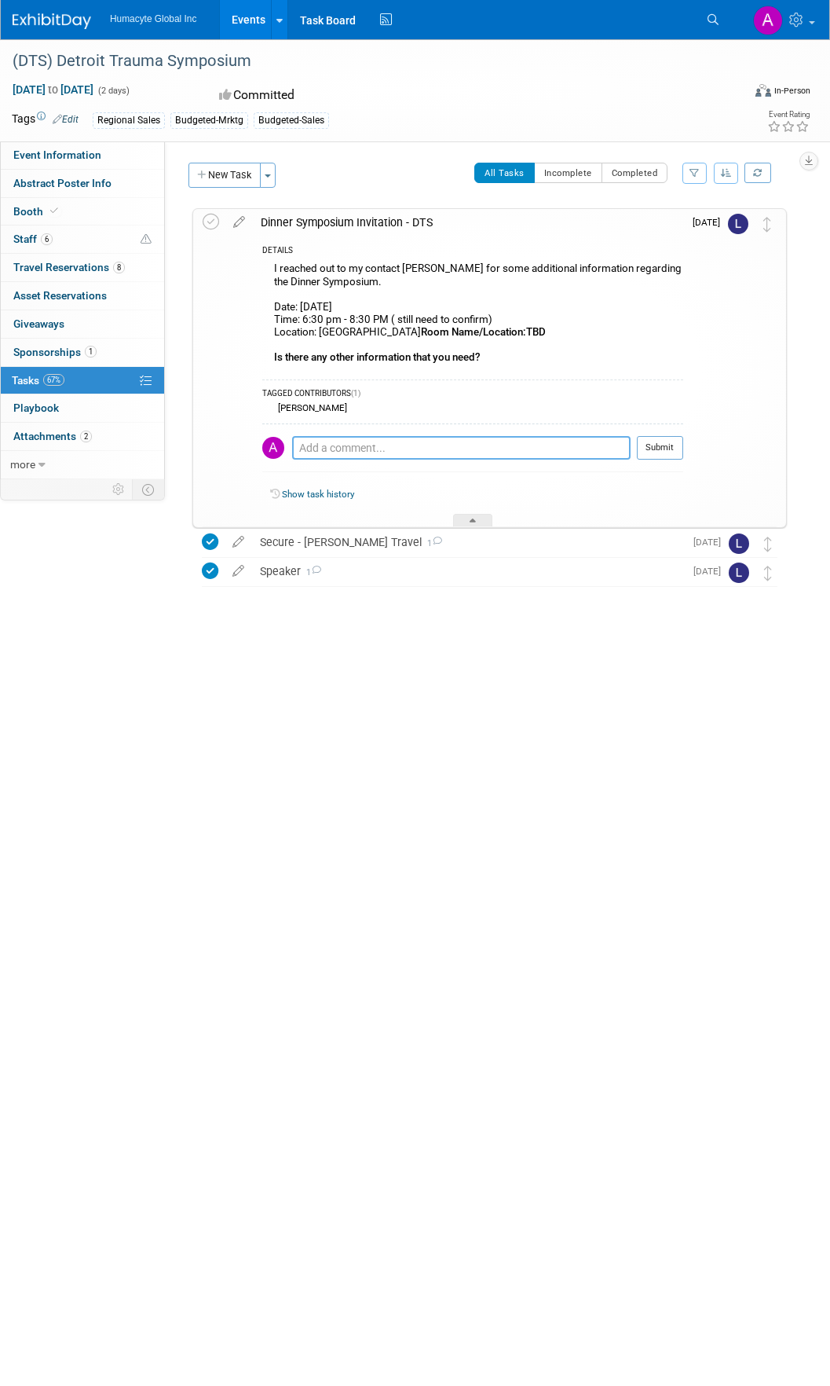
click at [350, 449] on textarea at bounding box center [461, 448] width 339 height 24
click at [482, 92] on div "[DATE] to [DATE] (2 days) [DATE] to [DATE] Committed Virtual In-Person Hybrid <…" at bounding box center [405, 95] width 811 height 27
click at [62, 149] on span "Event Information" at bounding box center [57, 154] width 88 height 13
select select "Commercial"
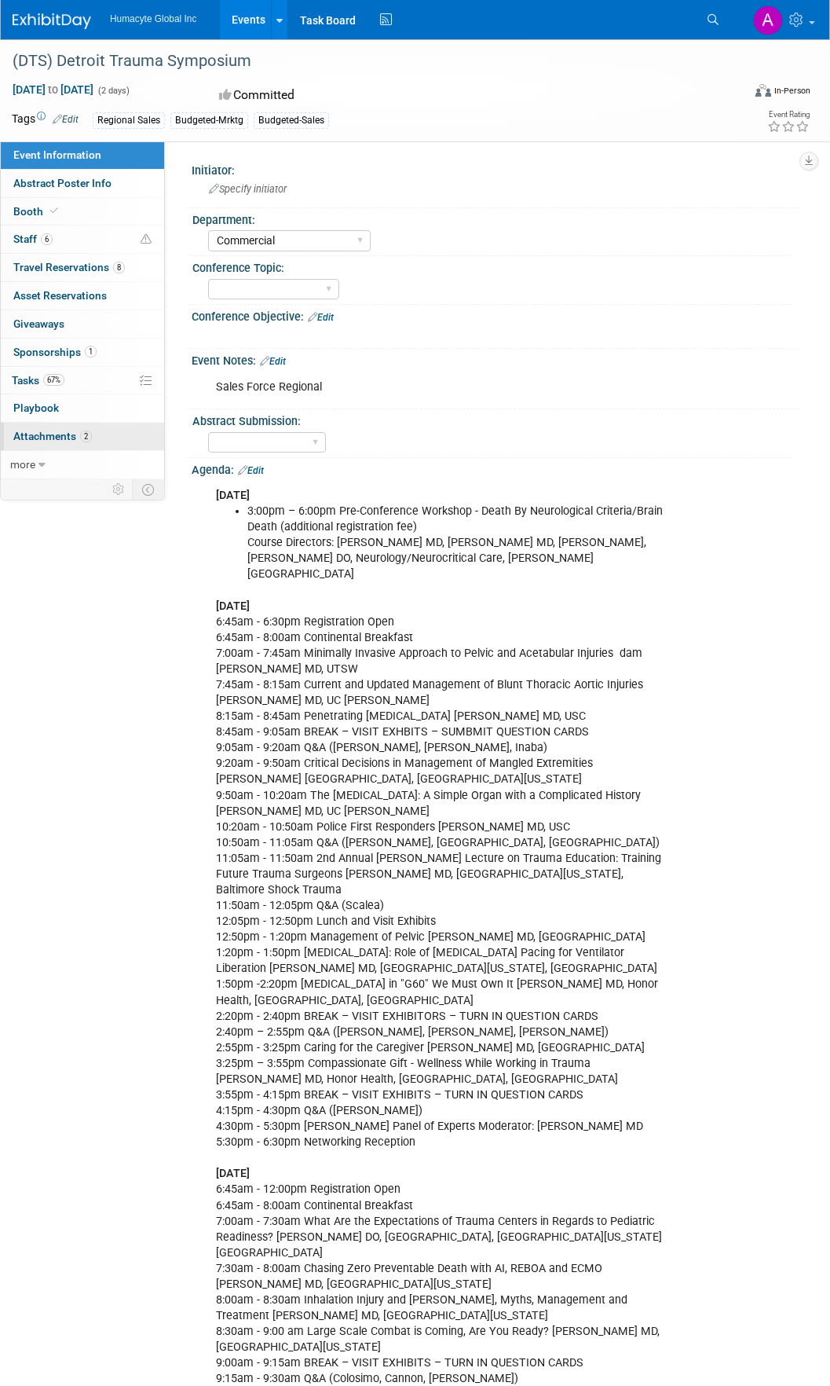
click at [43, 432] on span "Attachments 2" at bounding box center [52, 436] width 79 height 13
